Goal: Find specific page/section: Locate a particular part of the current website

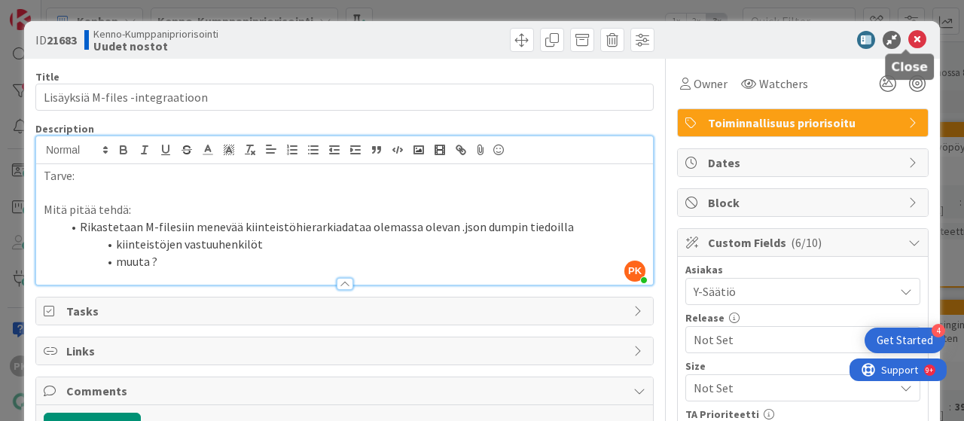
click at [909, 41] on icon at bounding box center [918, 40] width 18 height 18
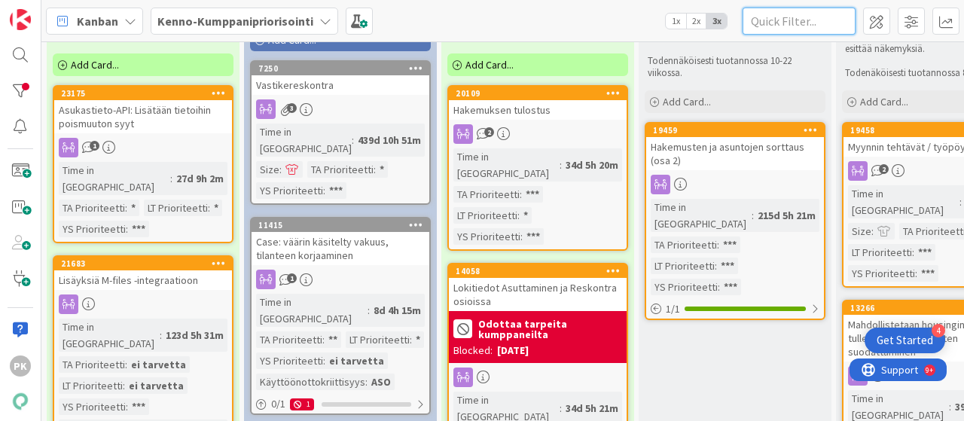
click at [789, 28] on input "text" at bounding box center [799, 21] width 113 height 27
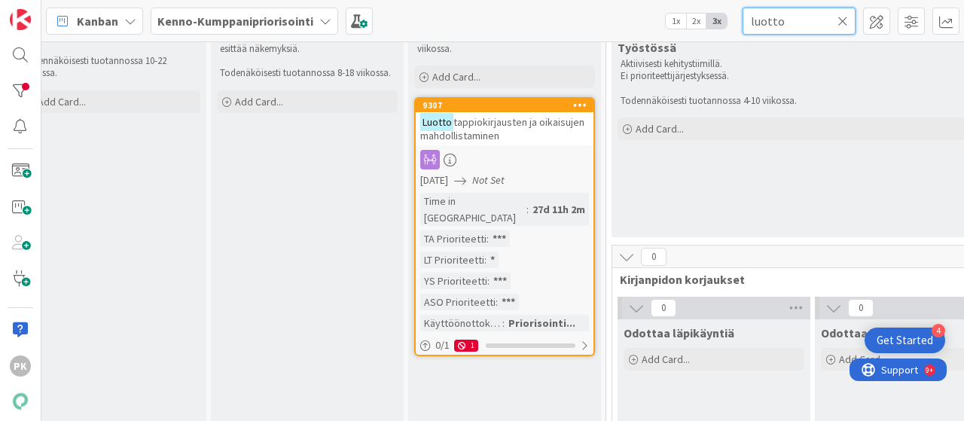
scroll to position [86, 627]
type input "luotto"
click at [517, 142] on div "[PERSON_NAME] tappiokirjausten ja oikaisujen mahdollistaminen" at bounding box center [503, 128] width 178 height 33
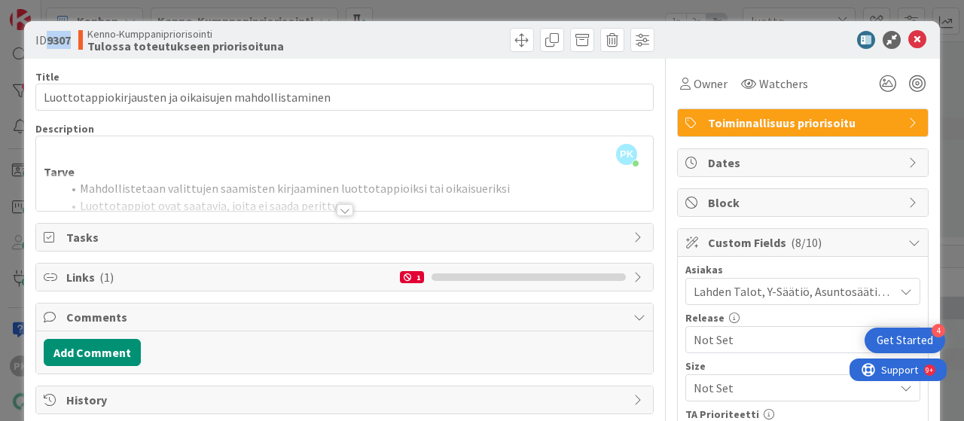
drag, startPoint x: 72, startPoint y: 39, endPoint x: 47, endPoint y: 39, distance: 25.6
click at [47, 39] on span "ID 9307" at bounding box center [52, 40] width 35 height 18
copy b "9307"
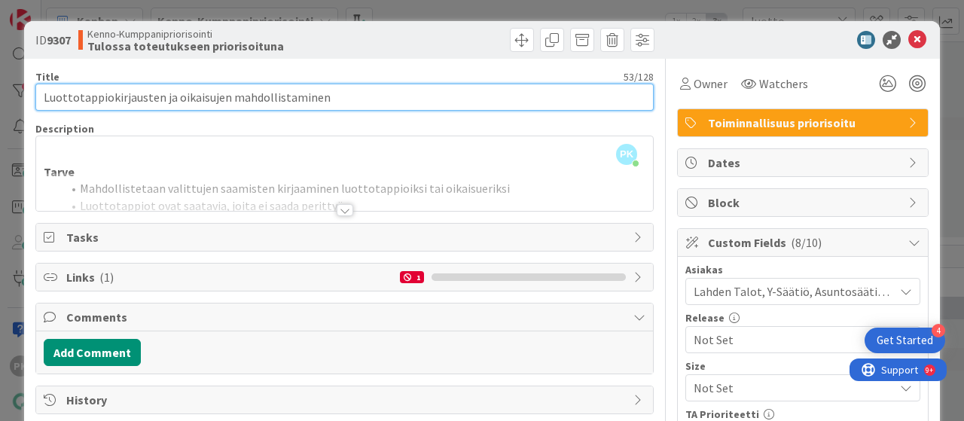
click at [346, 98] on input "Luottotappiokirjausten ja oikaisujen mahdollistaminen" at bounding box center [344, 97] width 619 height 27
drag, startPoint x: 346, startPoint y: 98, endPoint x: 42, endPoint y: 91, distance: 303.7
click at [42, 91] on input "Luottotappiokirjausten ja oikaisujen mahdollistaminen" at bounding box center [344, 97] width 619 height 27
